Goal: Navigation & Orientation: Find specific page/section

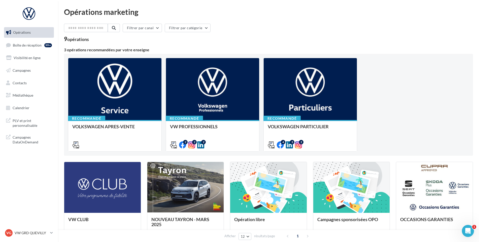
click at [37, 51] on ul "Opérations Boîte de réception 99+ Visibilité en ligne Campagnes Contacts Médiat…" at bounding box center [29, 70] width 54 height 90
click at [44, 47] on link "Boîte de réception 99+" at bounding box center [29, 45] width 52 height 11
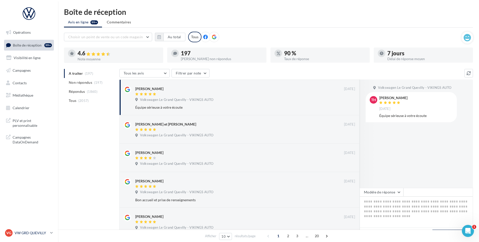
click at [47, 233] on p "VW GRD QUEVILLY" at bounding box center [31, 233] width 33 height 5
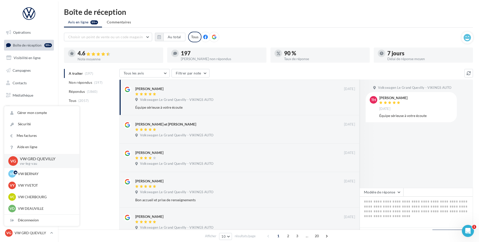
scroll to position [76, 0]
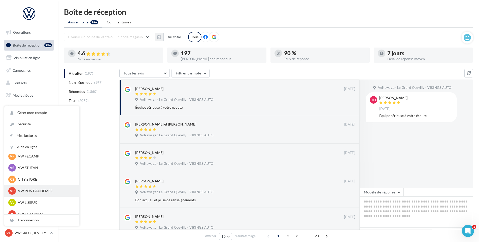
click at [32, 188] on div "VP VW PONT AUDEMER vw-pon-vau" at bounding box center [41, 191] width 67 height 8
